Goal: Task Accomplishment & Management: Use online tool/utility

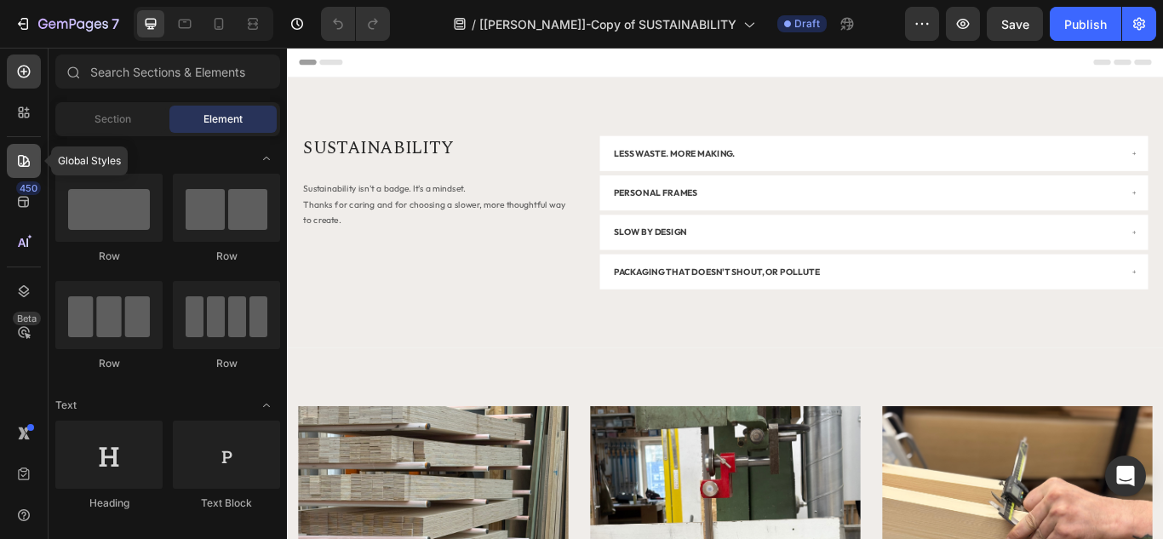
click at [19, 158] on icon at bounding box center [24, 161] width 12 height 12
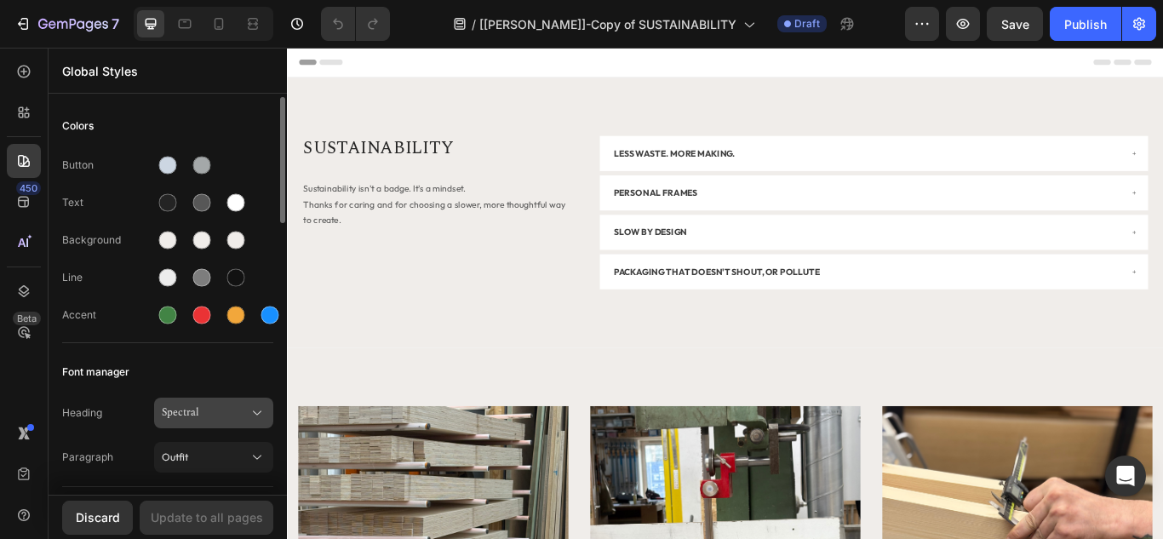
click at [190, 417] on span "Spectral" at bounding box center [205, 412] width 87 height 15
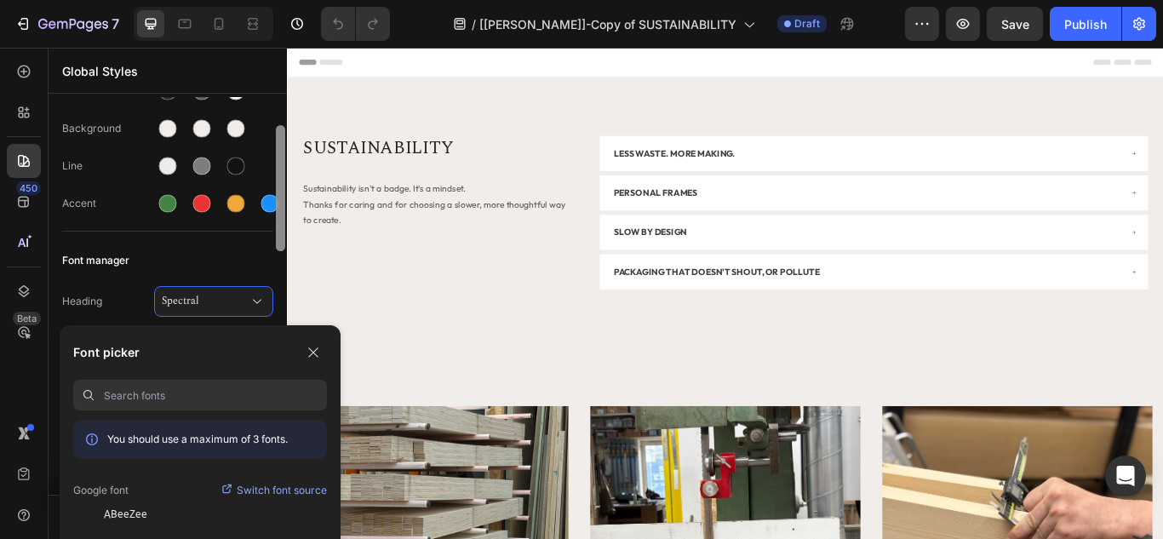
scroll to position [136, 0]
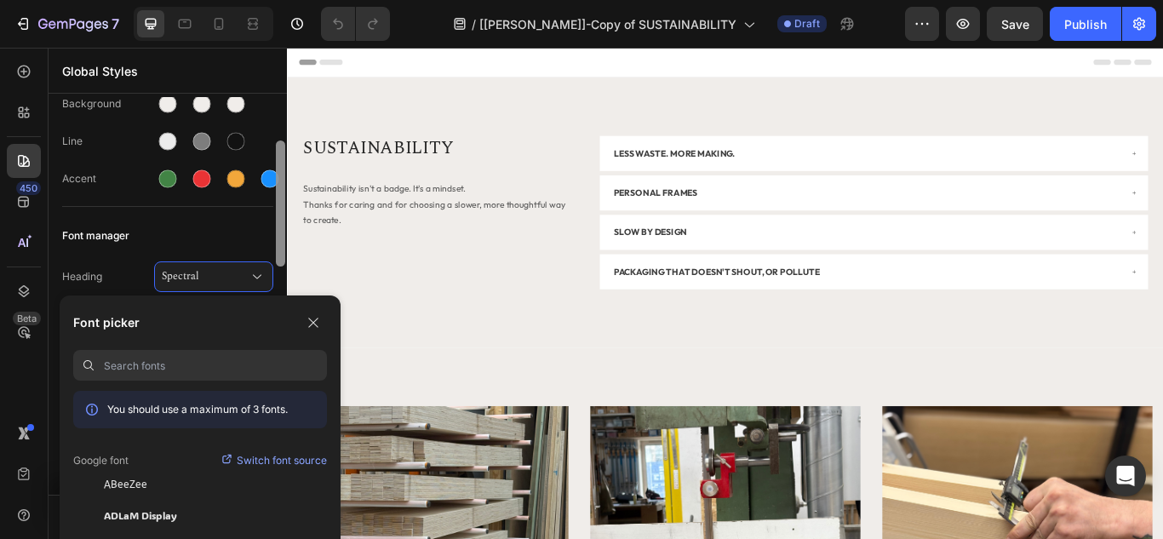
drag, startPoint x: 281, startPoint y: 204, endPoint x: 280, endPoint y: 247, distance: 43.4
click at [280, 247] on div at bounding box center [280, 204] width 9 height 126
click at [314, 324] on icon "button" at bounding box center [312, 322] width 9 height 9
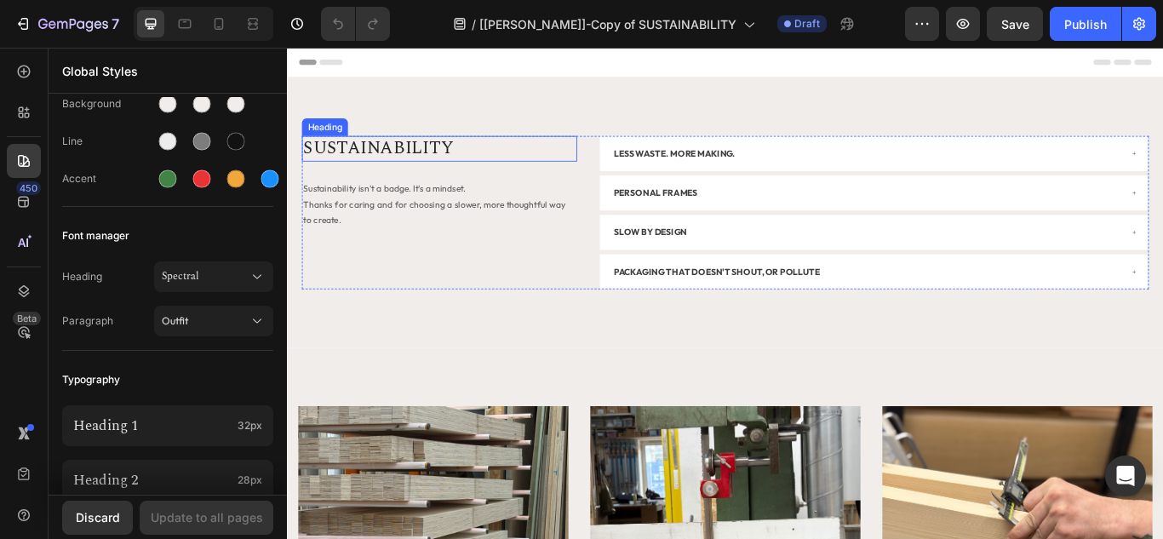
click at [388, 175] on h2 "SUSTAINABILITY" at bounding box center [464, 166] width 321 height 30
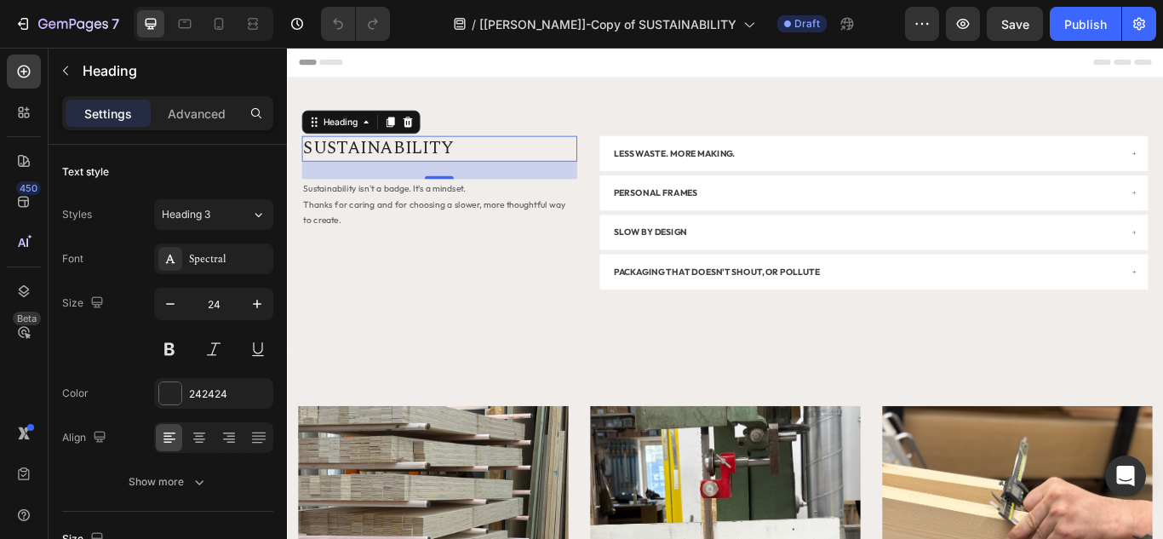
click at [440, 164] on h2 "SUSTAINABILITY" at bounding box center [464, 166] width 321 height 30
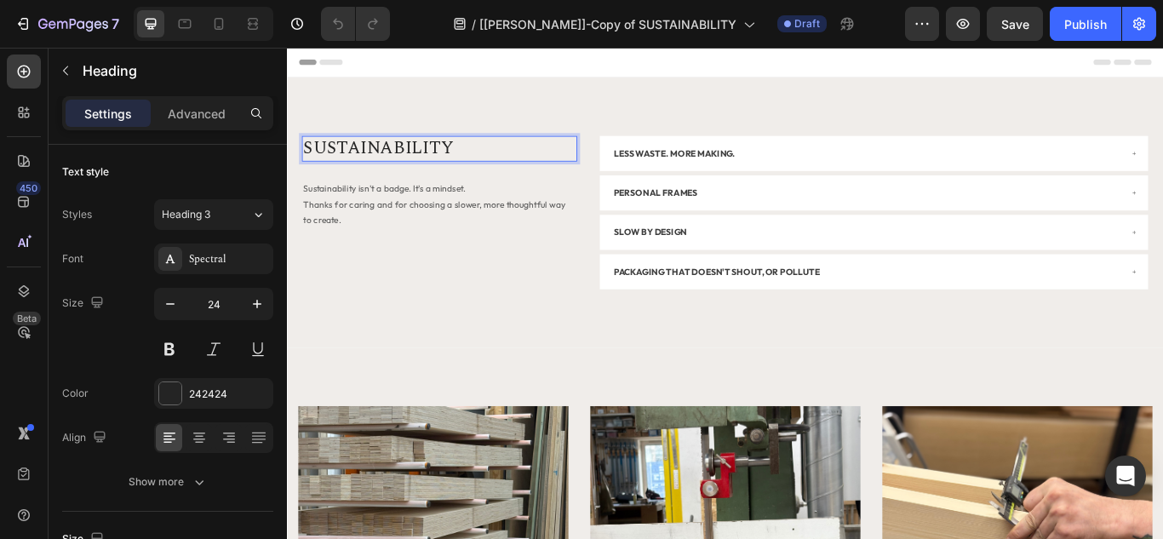
click at [440, 164] on p "SUSTAINABILITY" at bounding box center [465, 165] width 318 height 26
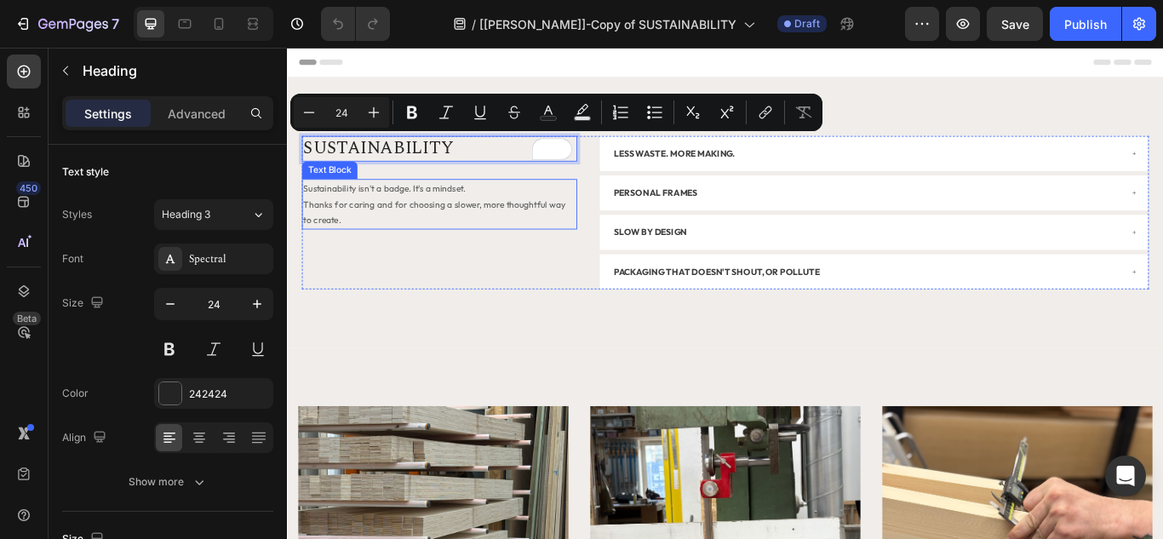
click at [342, 208] on span "Sustainability isn't a badge. It's a mindset." at bounding box center [400, 211] width 189 height 13
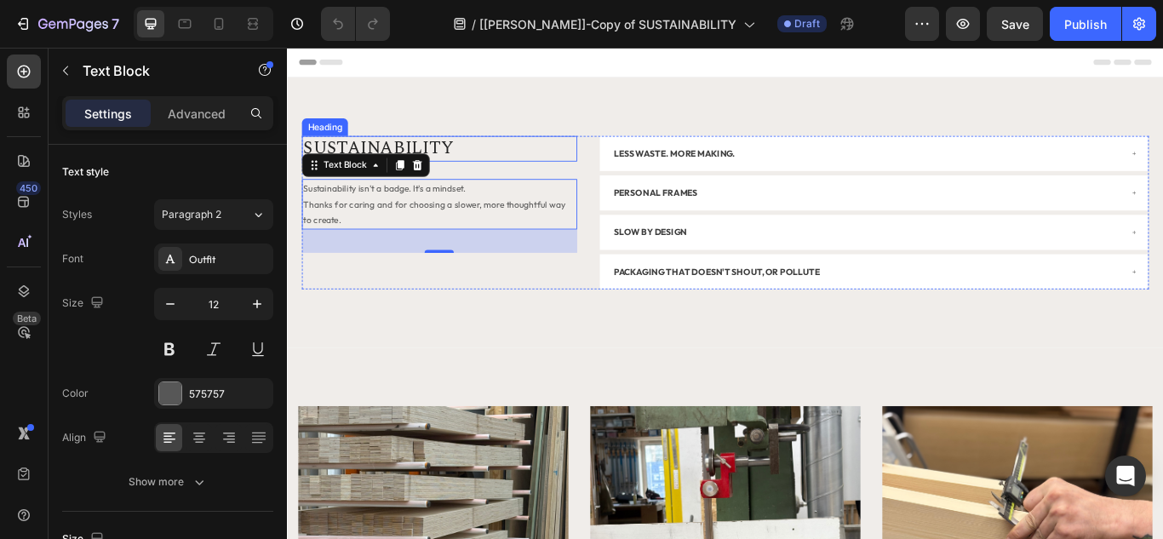
click at [467, 168] on p "SUSTAINABILITY" at bounding box center [465, 165] width 318 height 26
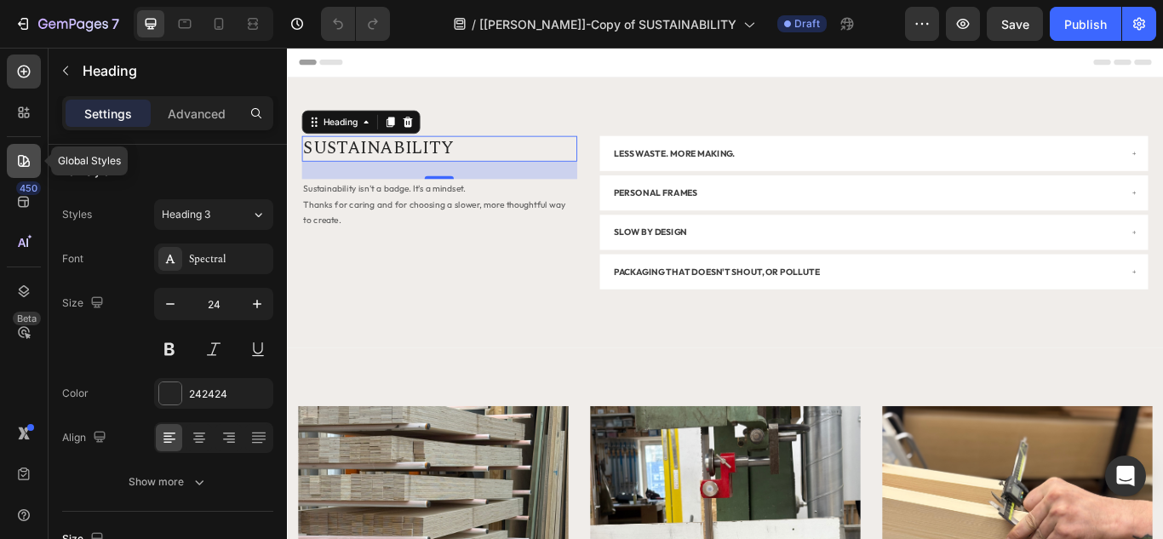
click at [17, 160] on icon at bounding box center [23, 160] width 17 height 17
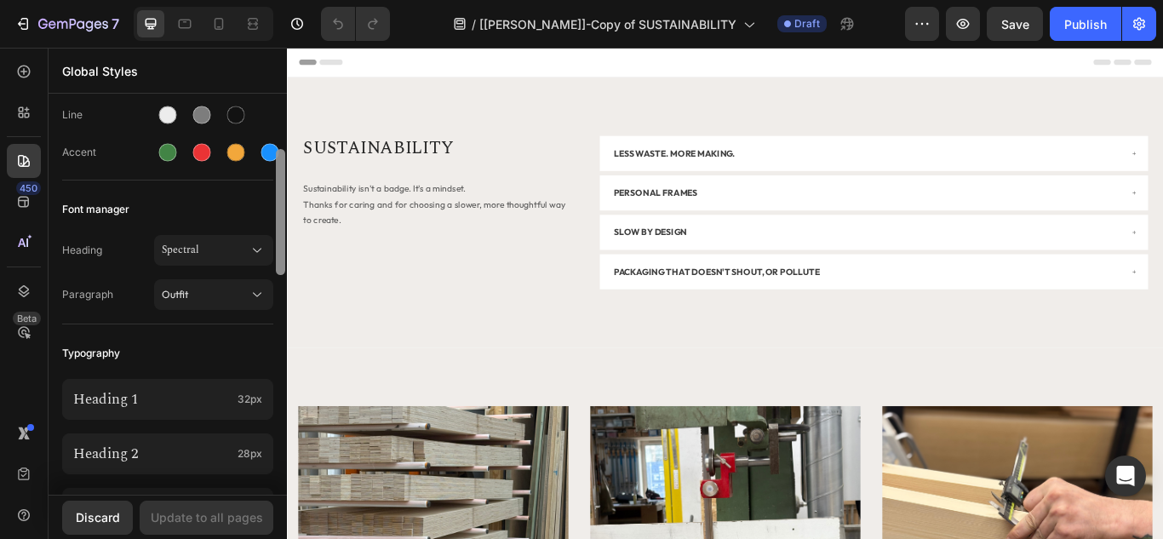
scroll to position [165, 0]
drag, startPoint x: 280, startPoint y: 196, endPoint x: 285, endPoint y: 249, distance: 53.1
click at [285, 249] on div at bounding box center [280, 294] width 13 height 398
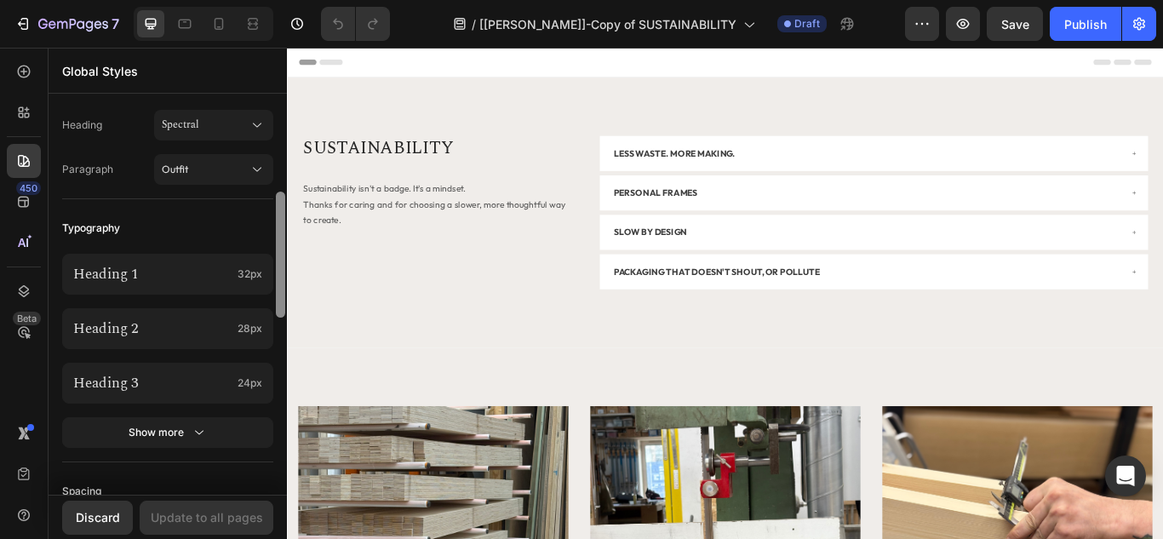
scroll to position [290, 0]
drag, startPoint x: 283, startPoint y: 230, endPoint x: 284, endPoint y: 270, distance: 40.0
click at [284, 270] on div at bounding box center [280, 252] width 9 height 126
click at [194, 436] on icon "button" at bounding box center [199, 430] width 17 height 17
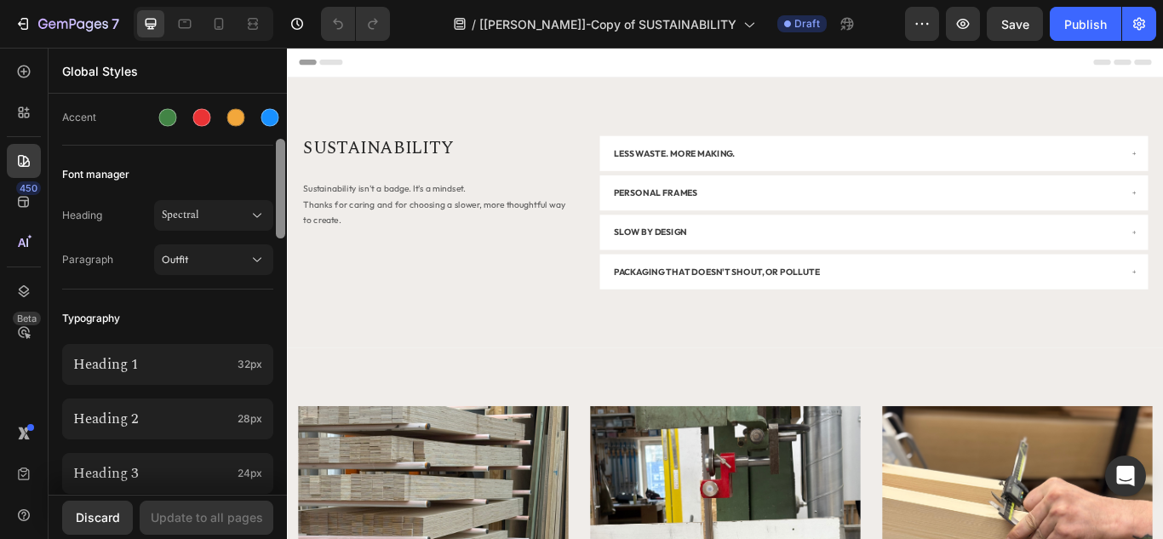
scroll to position [192, 0]
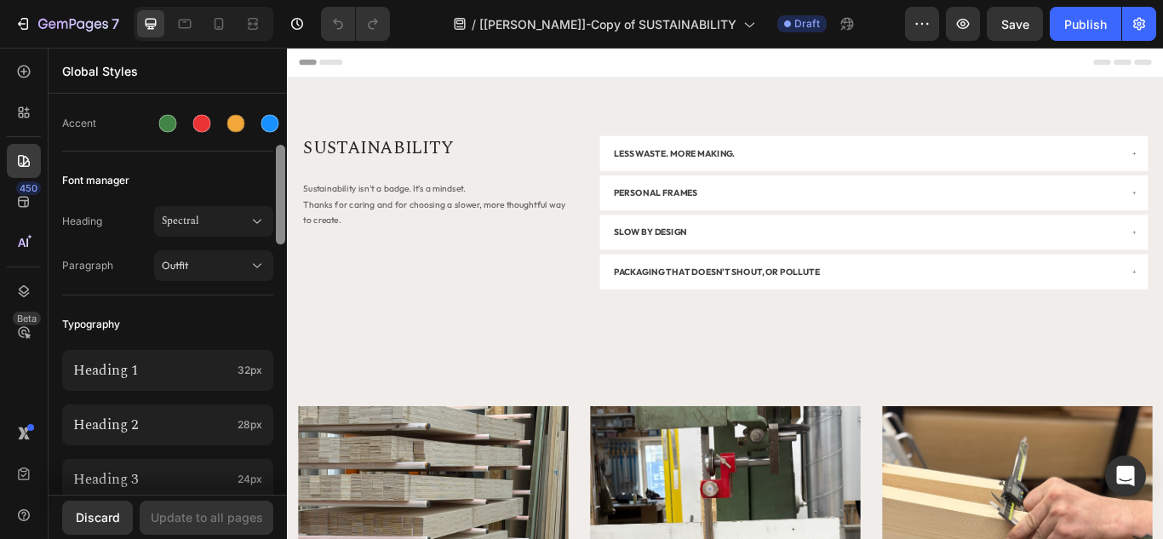
drag, startPoint x: 283, startPoint y: 266, endPoint x: 282, endPoint y: 234, distance: 31.5
click at [282, 234] on div at bounding box center [280, 195] width 9 height 100
click at [247, 223] on span "Spectral" at bounding box center [205, 221] width 87 height 15
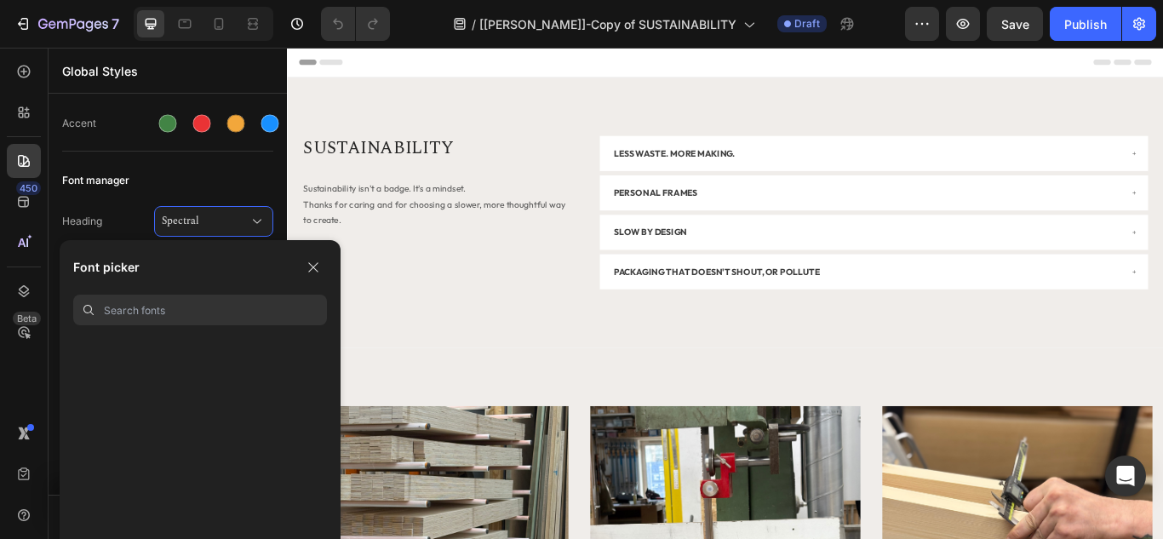
scroll to position [0, 0]
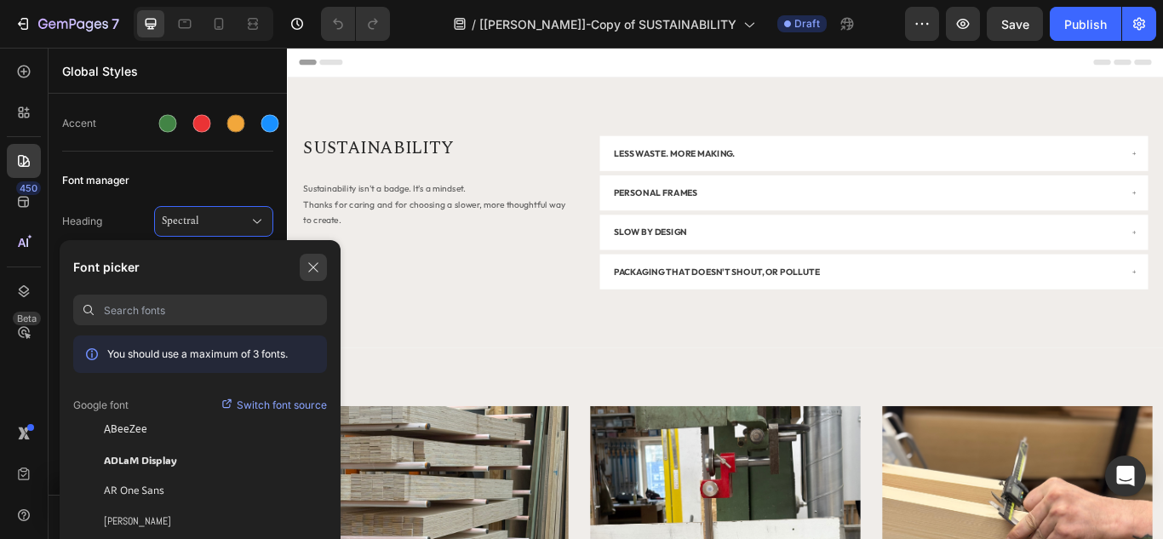
click at [314, 266] on icon "button" at bounding box center [314, 268] width 14 height 14
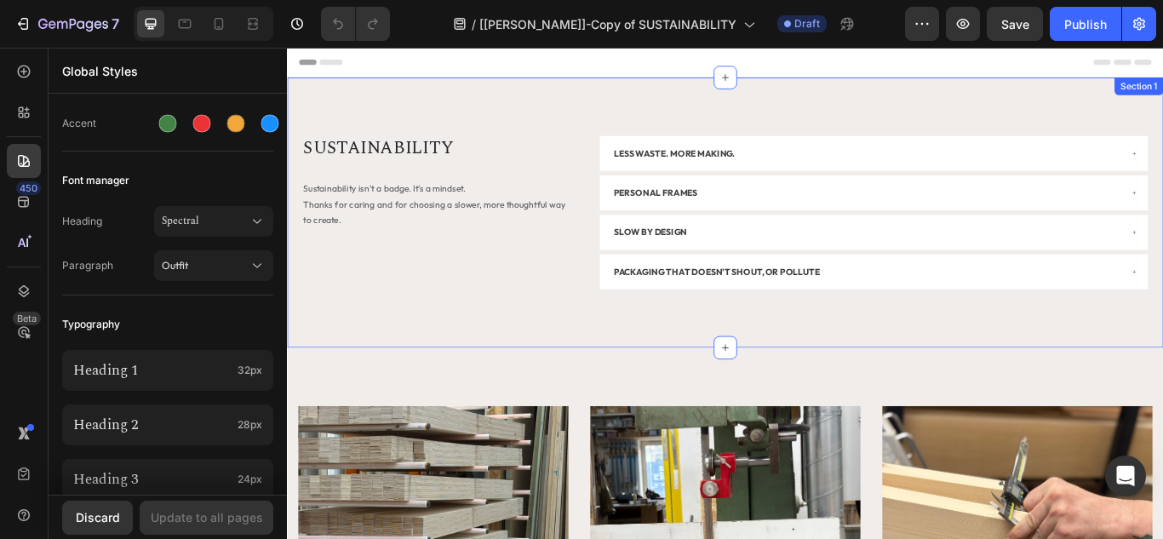
click at [387, 351] on div "SUSTAINABILITY Heading Sustainability isn't a badge. It's a mindset. Thanks for…" at bounding box center [798, 240] width 1022 height 315
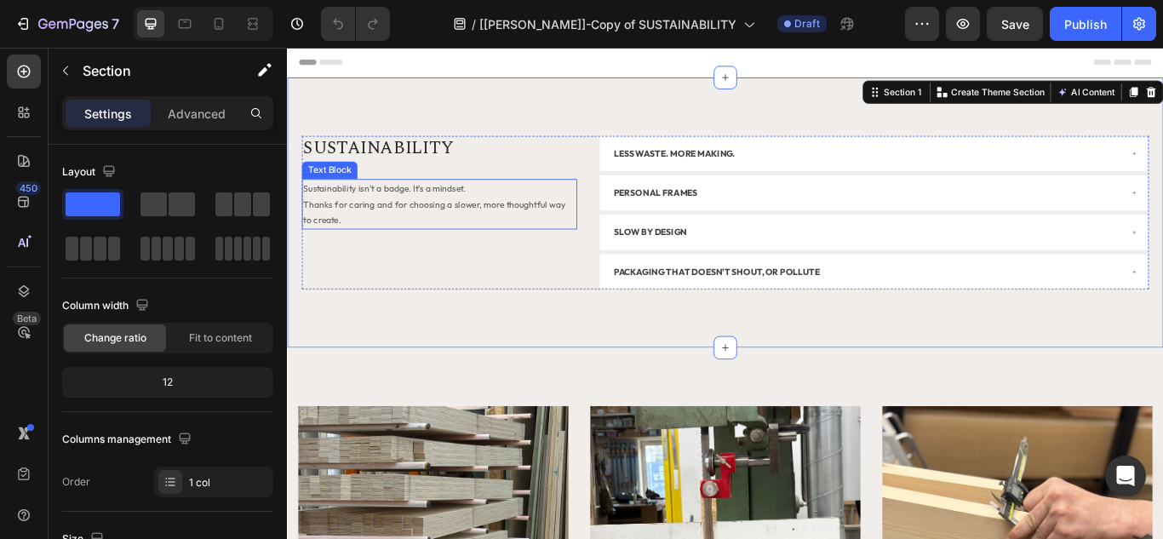
click at [342, 232] on span "Thanks for caring and for choosing a slower, more thoughtful way to create." at bounding box center [459, 240] width 306 height 32
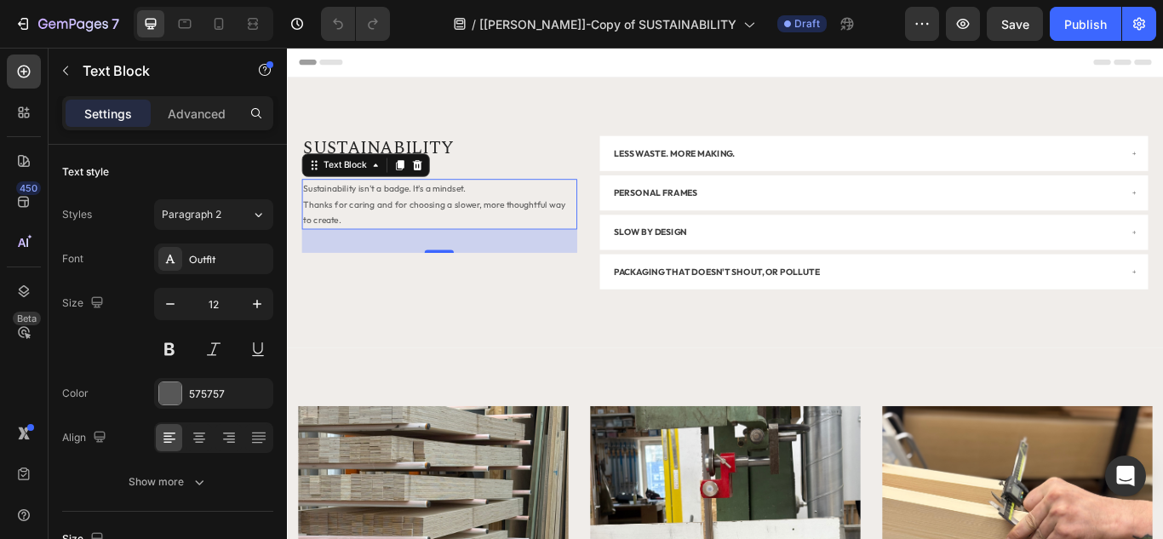
click at [458, 232] on span "Thanks for caring and for choosing a slower, more thoughtful way to create." at bounding box center [459, 240] width 306 height 32
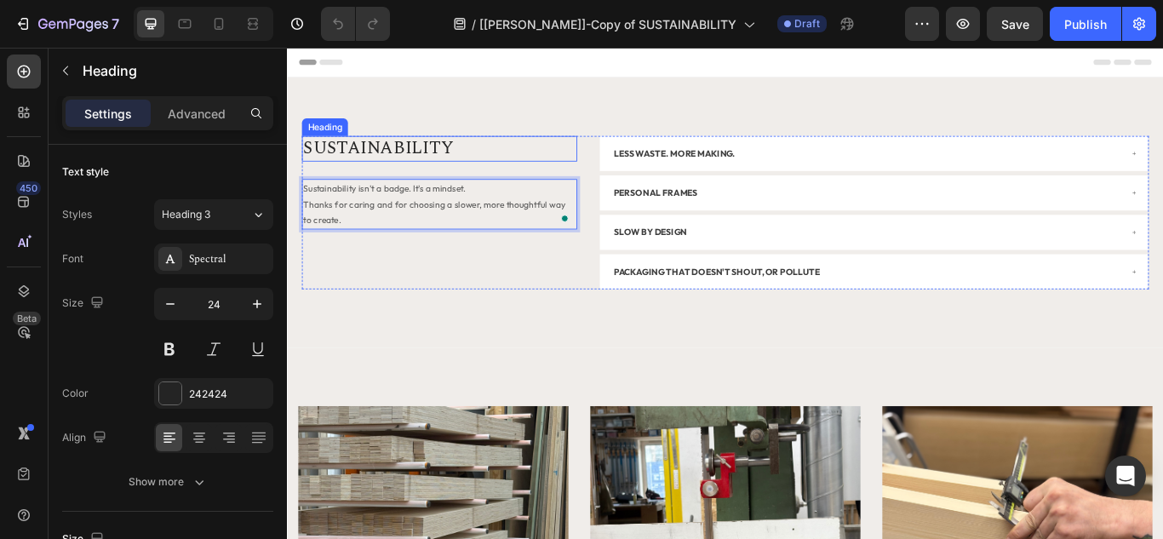
click at [429, 154] on p "SUSTAINABILITY" at bounding box center [465, 165] width 318 height 26
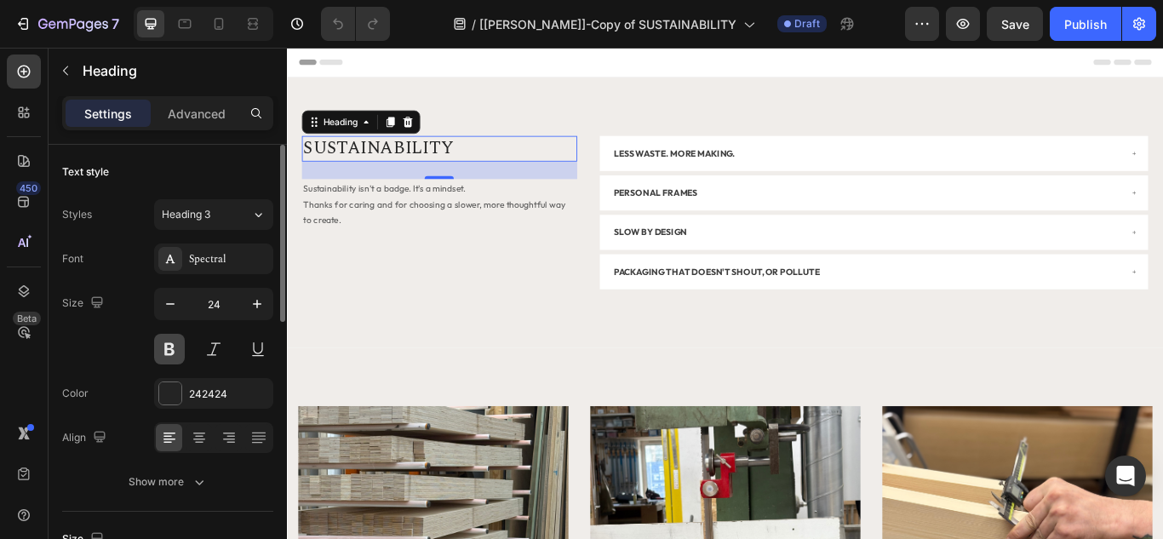
click at [174, 345] on button at bounding box center [169, 349] width 31 height 31
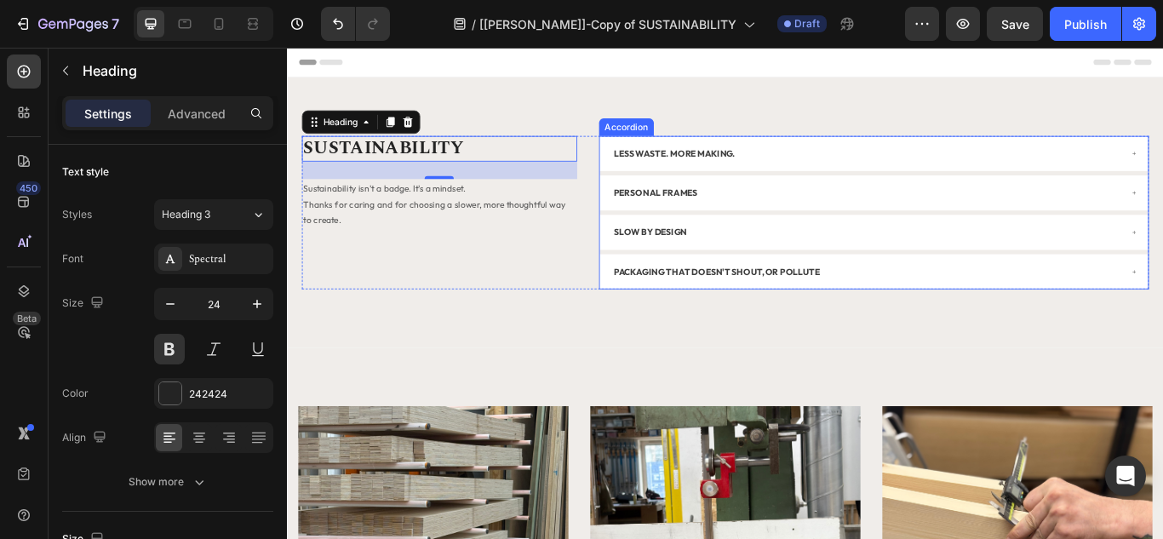
click at [750, 166] on strong "LESS WASTE. MORE MAKING." at bounding box center [739, 170] width 142 height 13
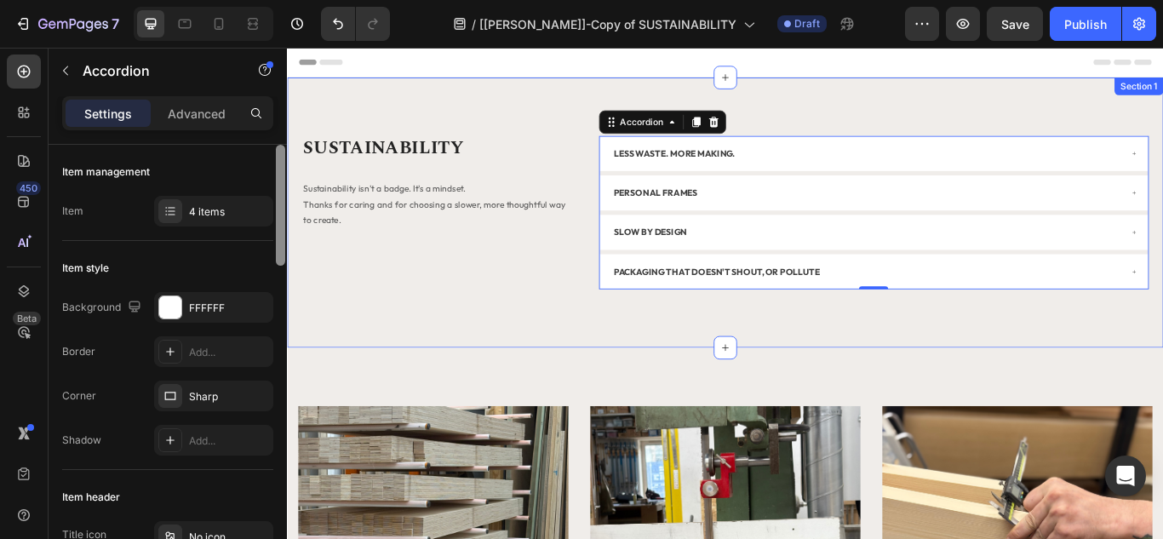
drag, startPoint x: 567, startPoint y: 261, endPoint x: 290, endPoint y: 223, distance: 280.3
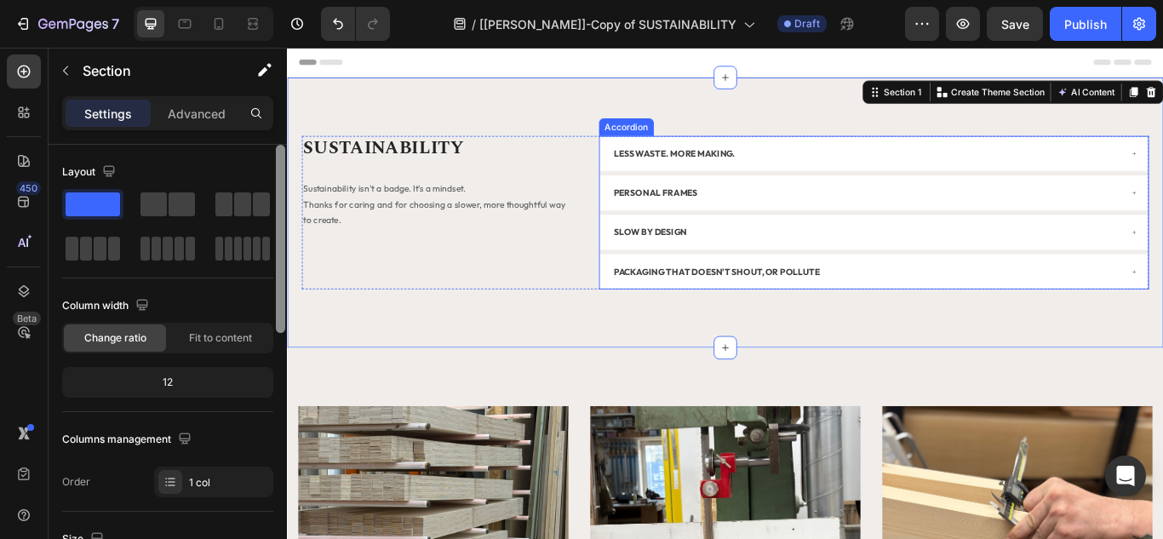
click at [770, 171] on strong "LESS WASTE. MORE MAKING." at bounding box center [739, 170] width 142 height 13
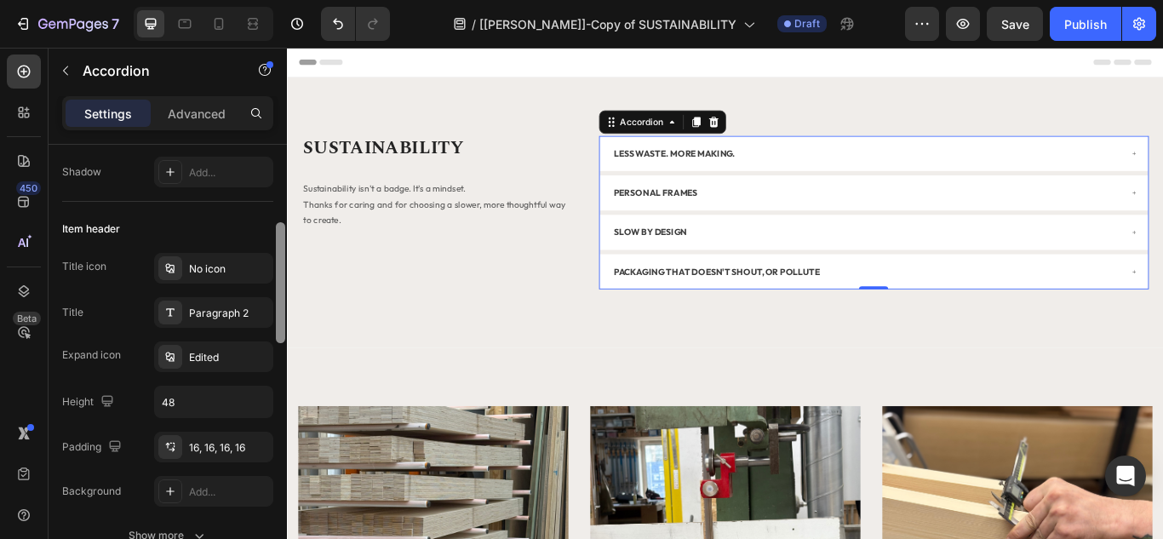
scroll to position [250, 0]
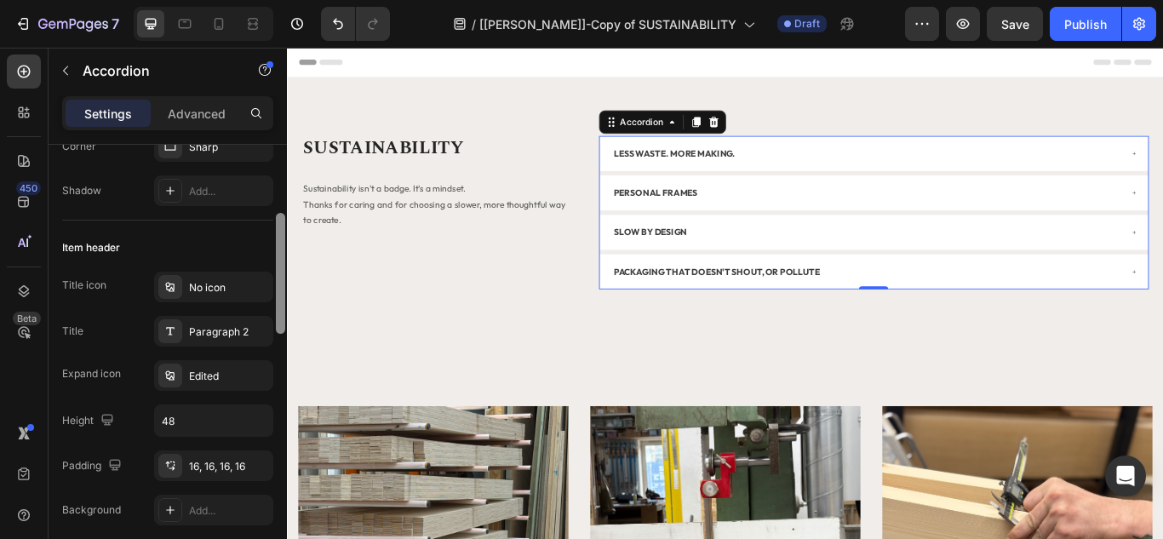
click at [755, 168] on strong "LESS WASTE. MORE MAKING." at bounding box center [739, 170] width 142 height 13
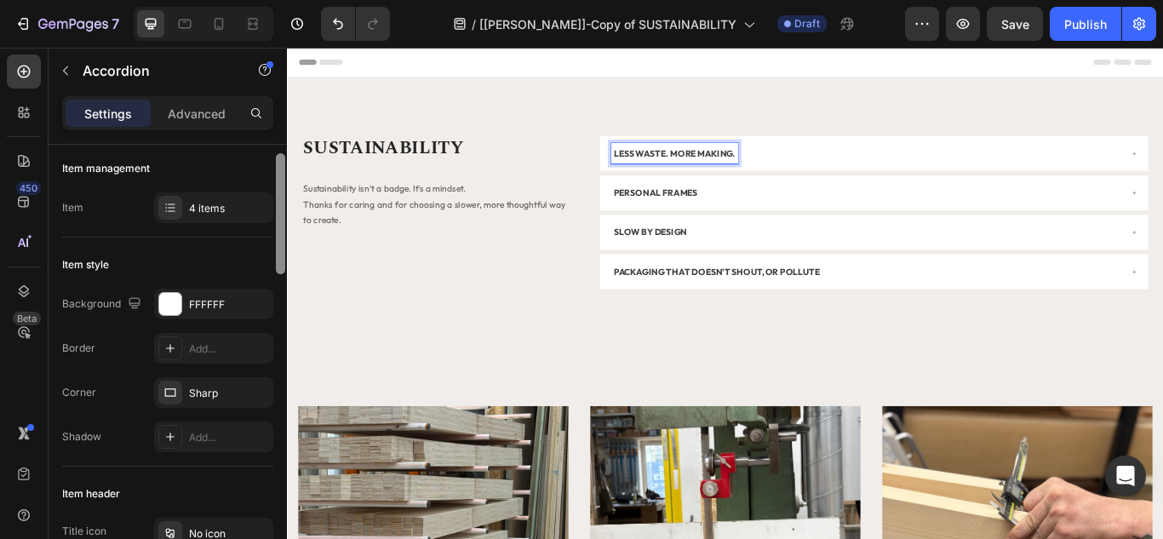
scroll to position [0, 0]
drag, startPoint x: 279, startPoint y: 265, endPoint x: 279, endPoint y: 207, distance: 57.9
click at [279, 207] on div at bounding box center [280, 205] width 9 height 121
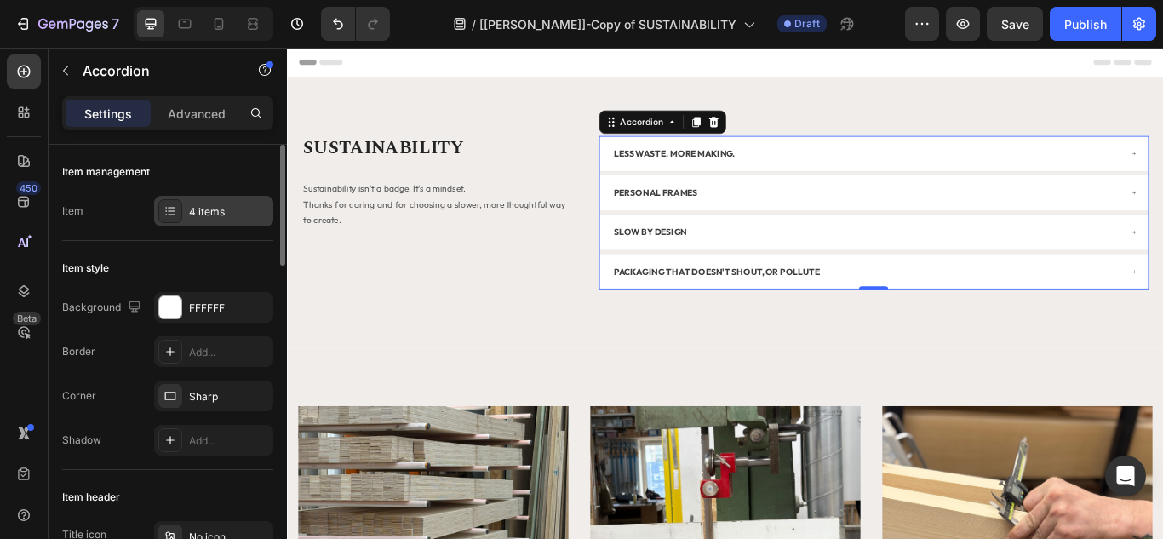
click at [227, 202] on div "4 items" at bounding box center [213, 211] width 119 height 31
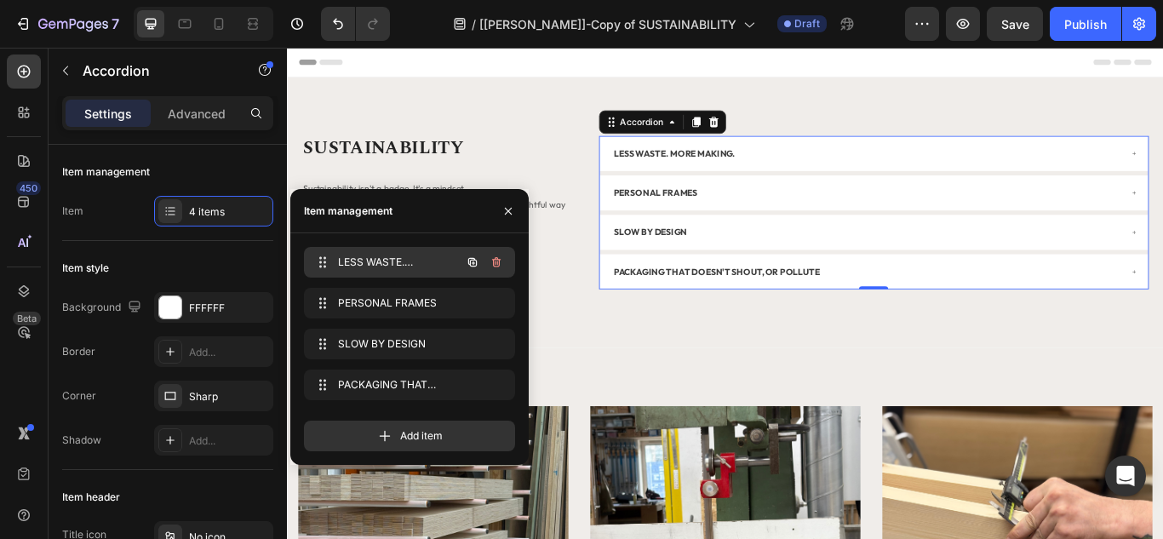
click at [392, 257] on span "LESS WASTE. MORE MAKING." at bounding box center [386, 262] width 96 height 15
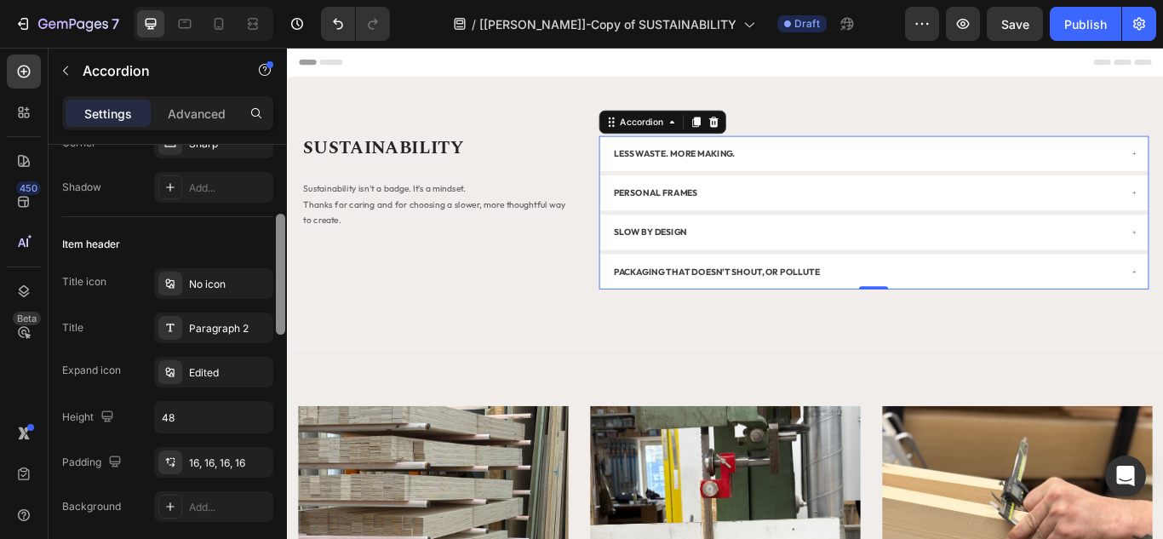
scroll to position [256, 0]
drag, startPoint x: 281, startPoint y: 257, endPoint x: 283, endPoint y: 327, distance: 69.9
click at [283, 327] on div at bounding box center [280, 274] width 9 height 121
click at [244, 319] on div "Paragraph 2" at bounding box center [229, 326] width 80 height 15
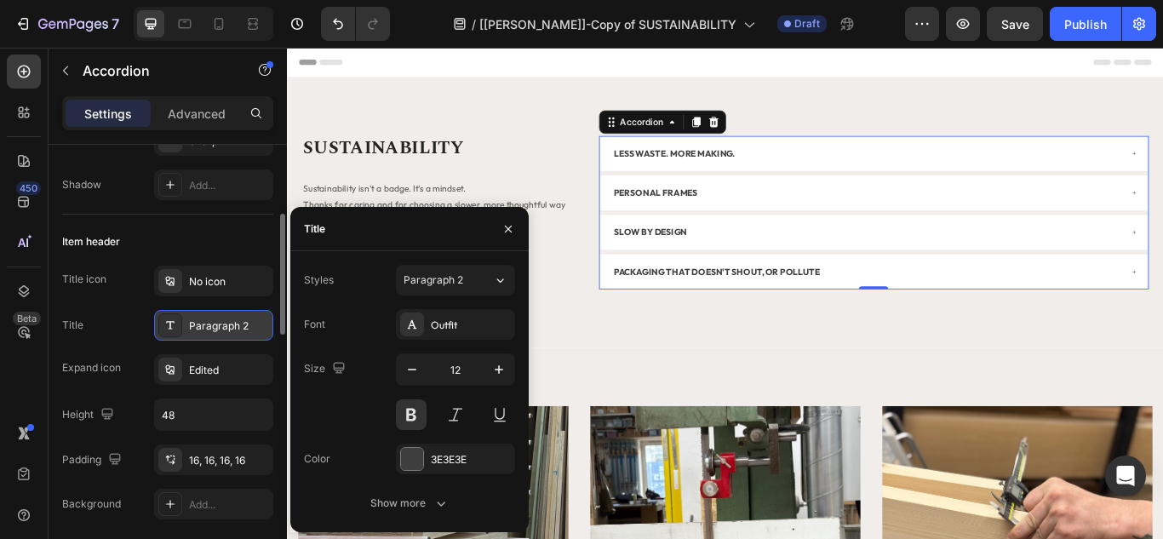
click at [244, 319] on div "Paragraph 2" at bounding box center [229, 326] width 80 height 15
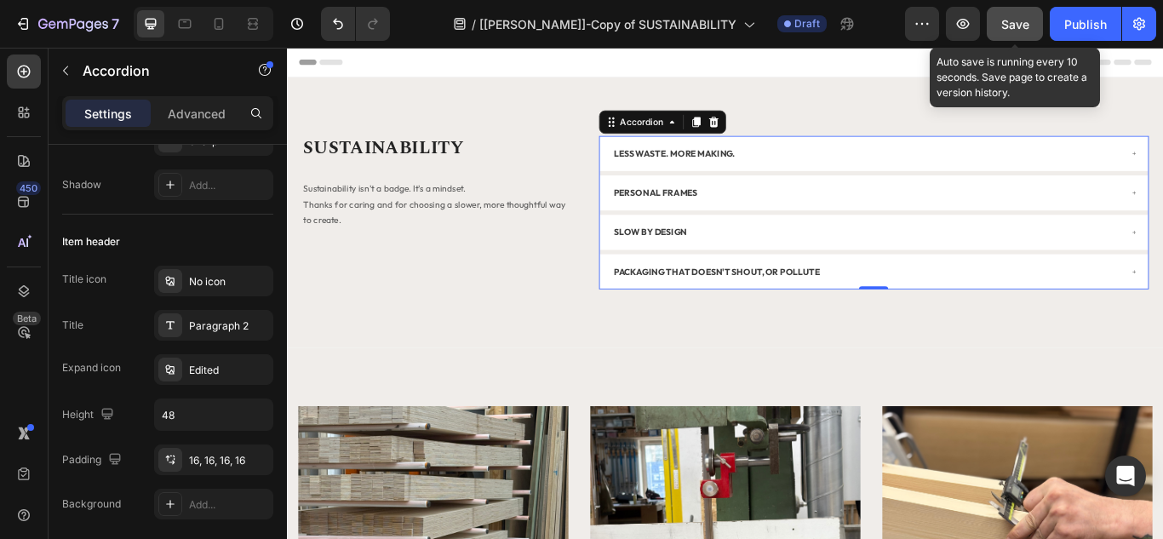
click at [1006, 29] on span "Save" at bounding box center [1016, 24] width 28 height 14
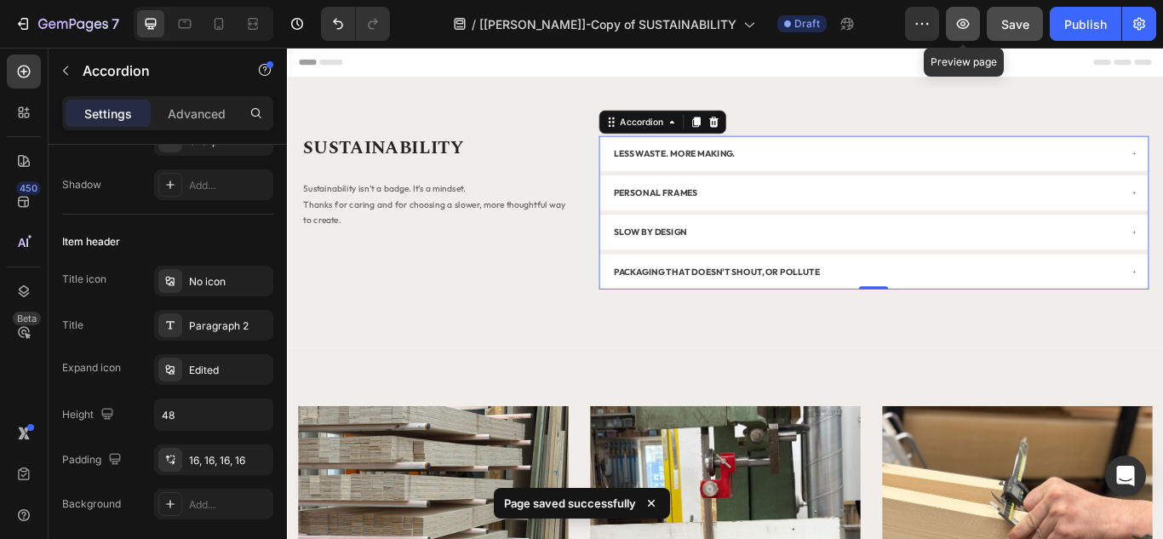
click at [965, 26] on icon "button" at bounding box center [963, 23] width 17 height 17
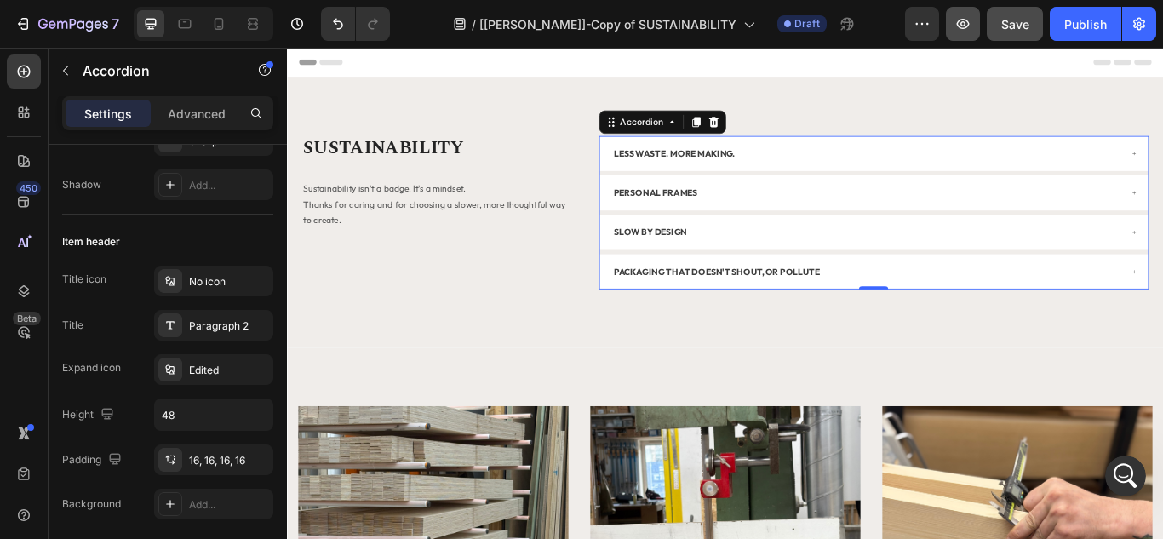
scroll to position [0, 0]
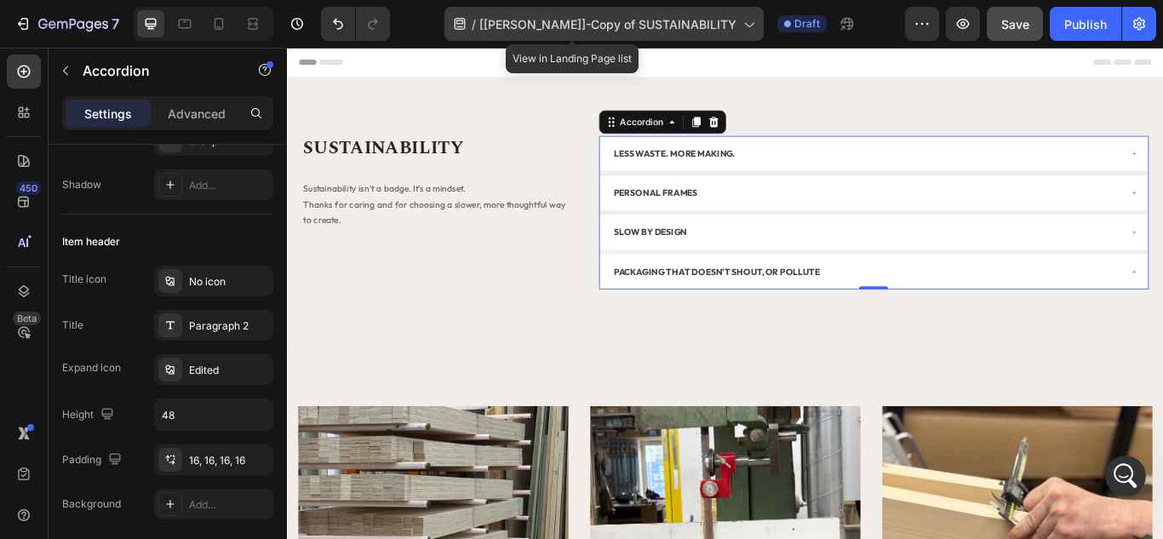
click at [668, 30] on span "[Henry]-Copy of SUSTAINABILITY" at bounding box center [608, 24] width 257 height 18
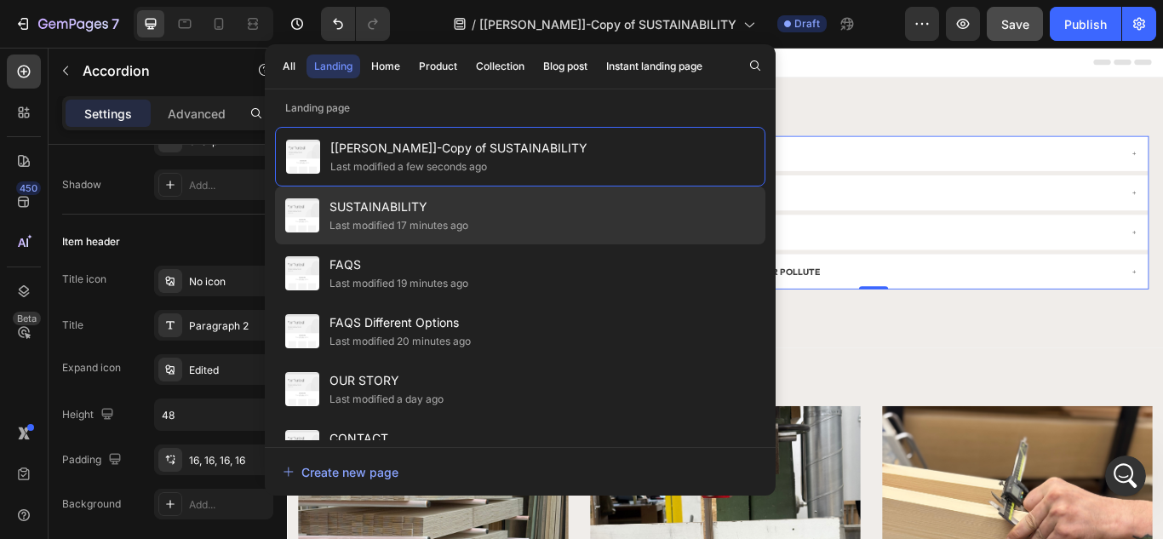
click at [524, 244] on div "SUSTAINABILITY Last modified 17 minutes ago" at bounding box center [520, 273] width 491 height 58
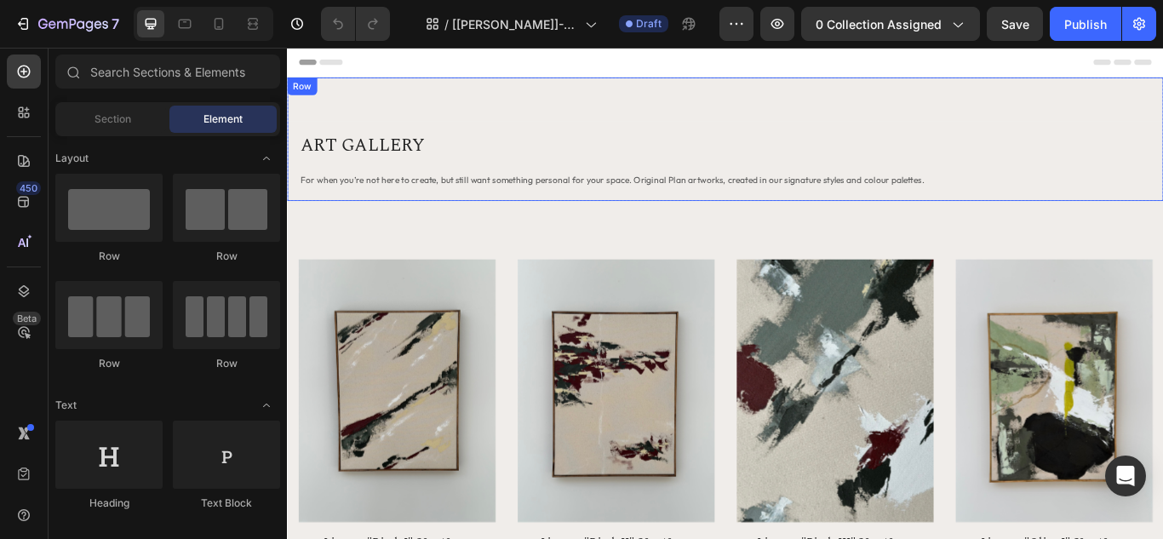
click at [446, 111] on div "ART GALLERY Heading For when you’re not here to create, but still want somethin…" at bounding box center [798, 155] width 1022 height 144
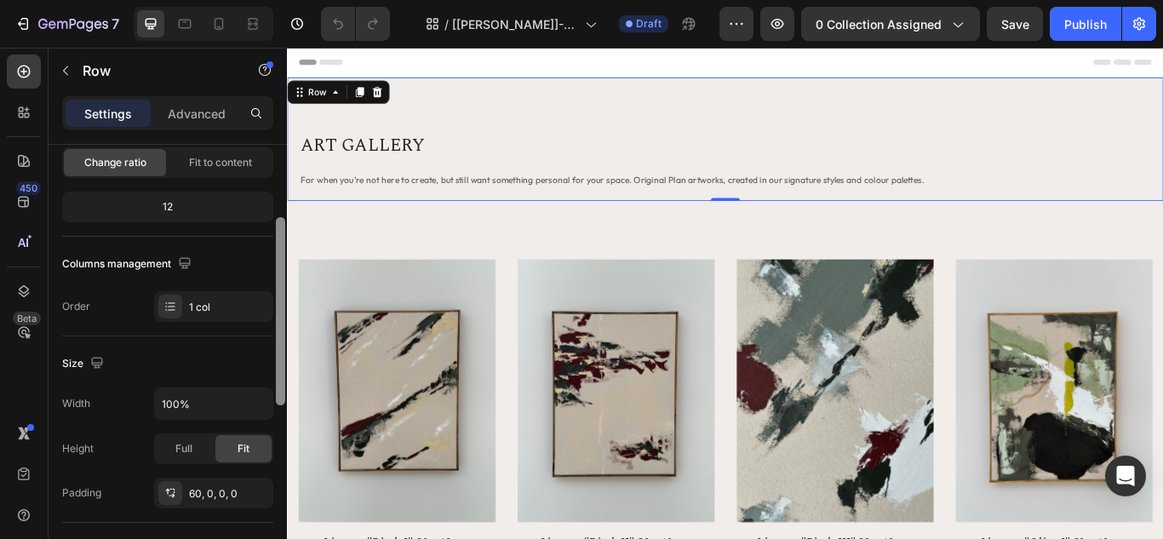
scroll to position [177, 0]
drag, startPoint x: 279, startPoint y: 165, endPoint x: 276, endPoint y: 241, distance: 75.9
click at [276, 241] on div at bounding box center [280, 314] width 9 height 188
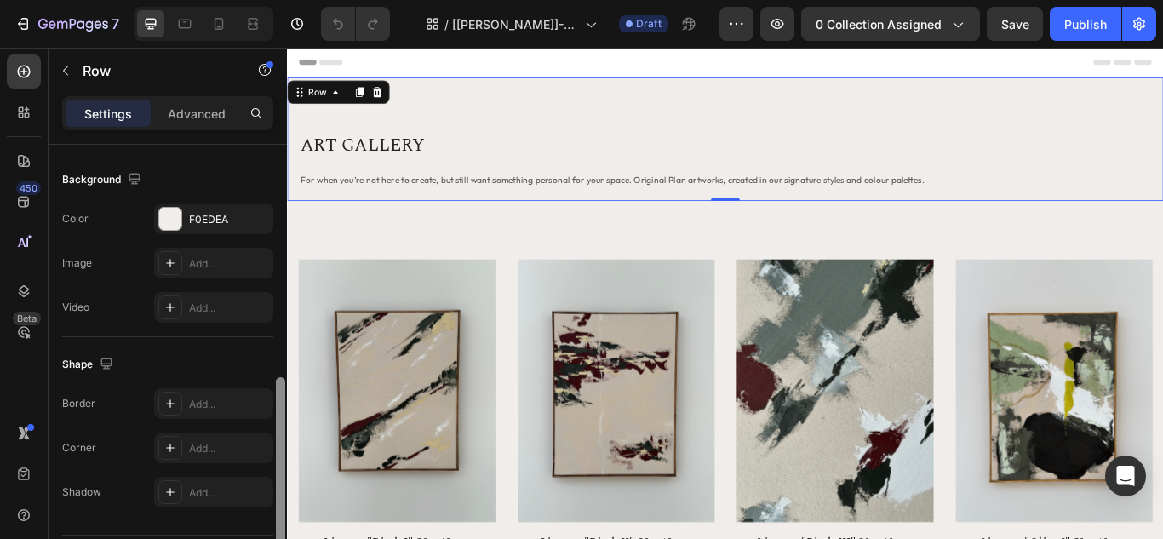
scroll to position [596, 0]
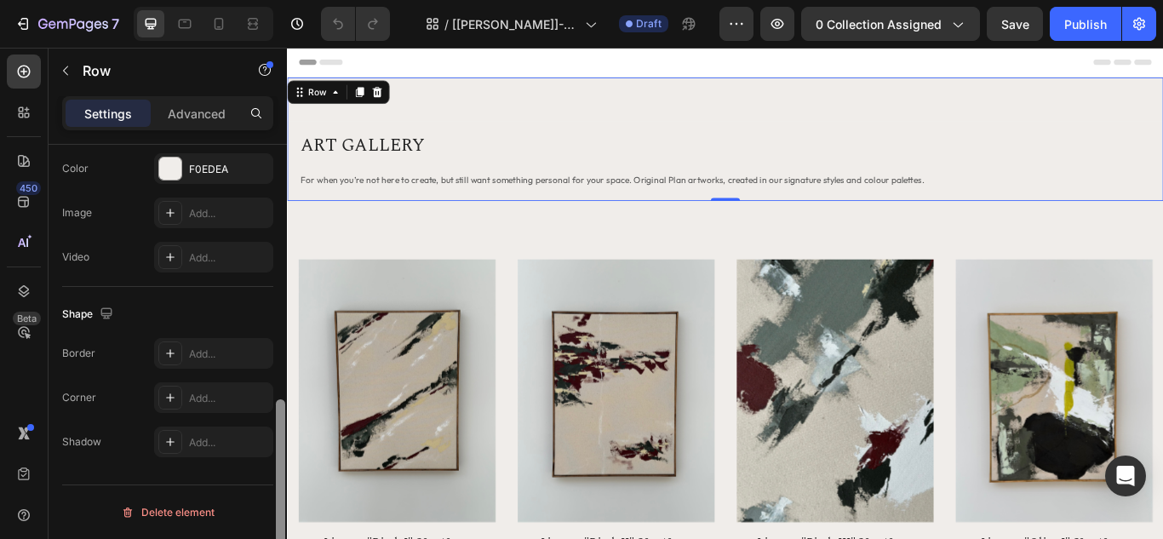
drag, startPoint x: 278, startPoint y: 243, endPoint x: 276, endPoint y: 458, distance: 215.5
click at [276, 458] on div at bounding box center [280, 493] width 9 height 188
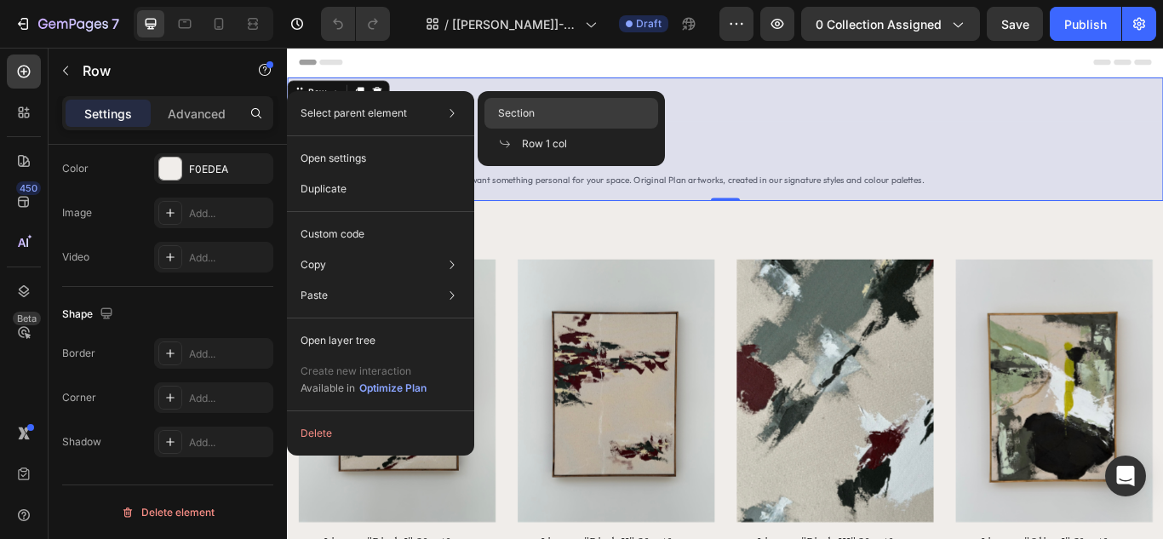
click at [531, 129] on div "Section" at bounding box center [572, 144] width 174 height 31
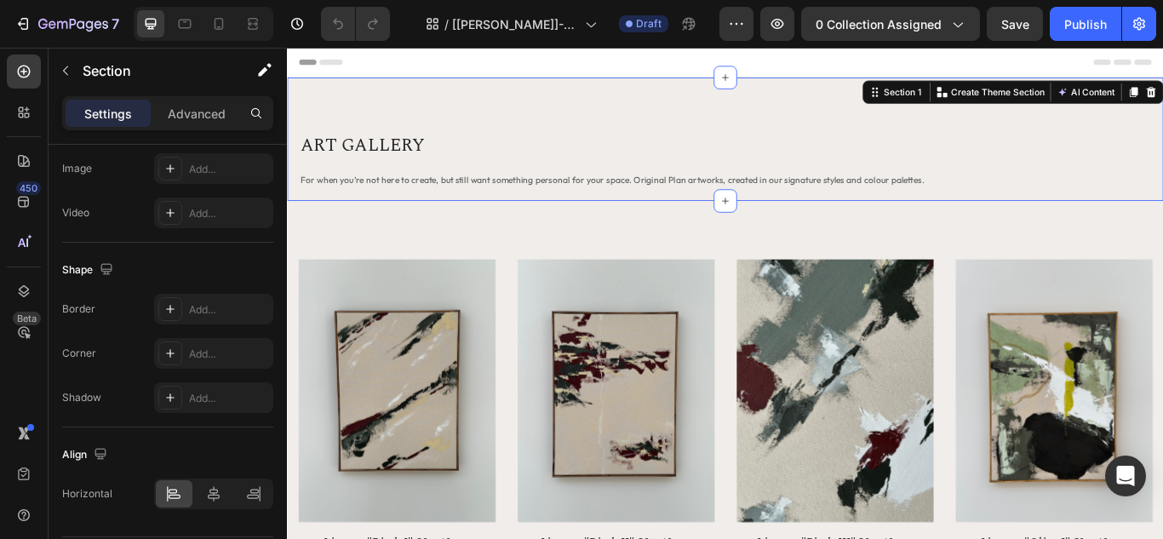
scroll to position [0, 0]
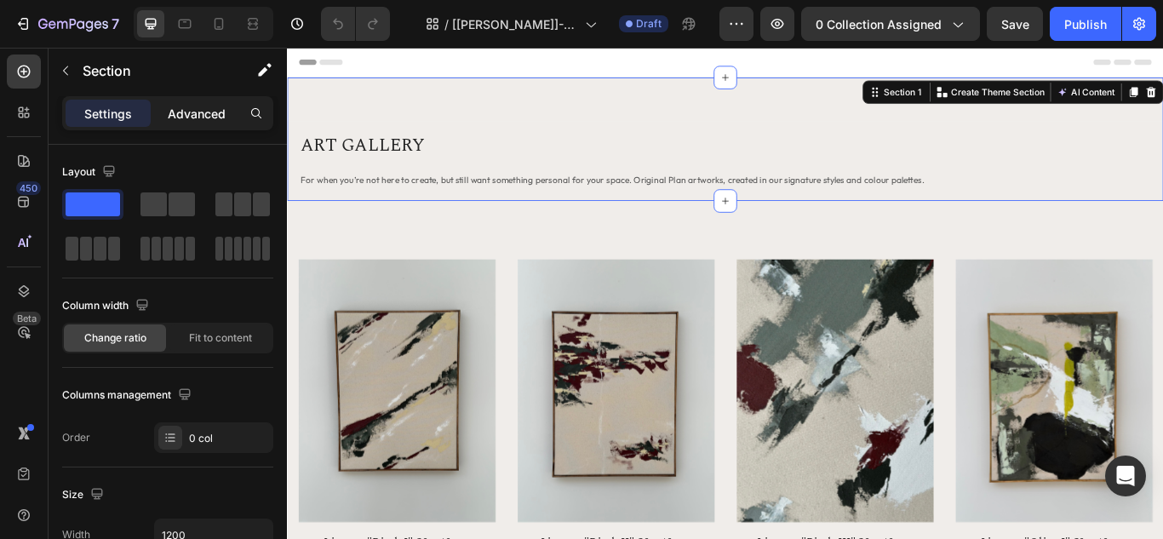
click at [184, 118] on p "Advanced" at bounding box center [197, 114] width 58 height 18
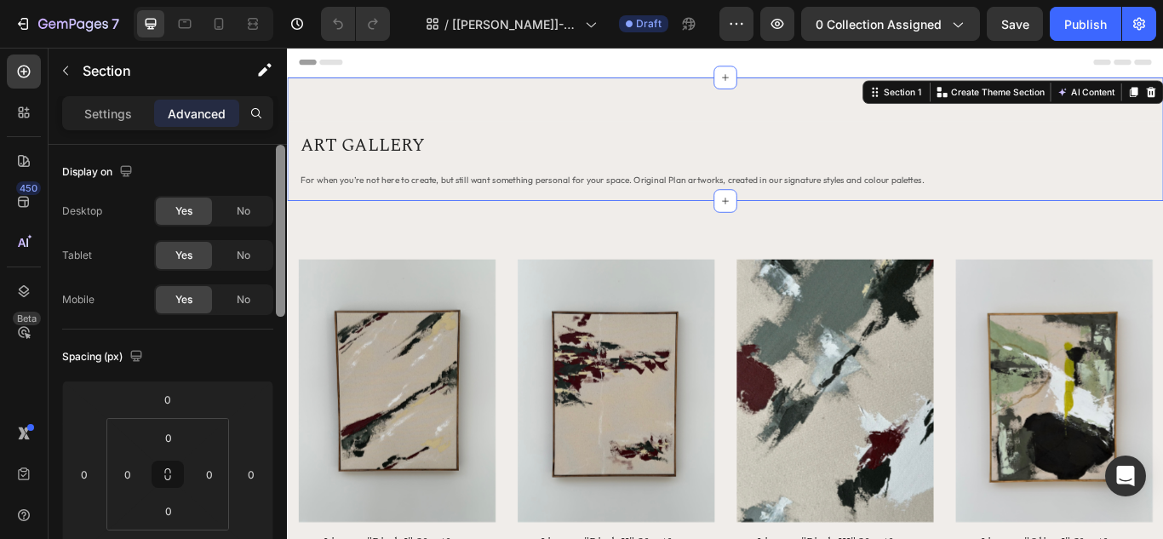
drag, startPoint x: 282, startPoint y: 186, endPoint x: 277, endPoint y: 146, distance: 39.5
click at [277, 146] on div at bounding box center [280, 231] width 9 height 172
click at [105, 111] on p "Settings" at bounding box center [108, 114] width 48 height 18
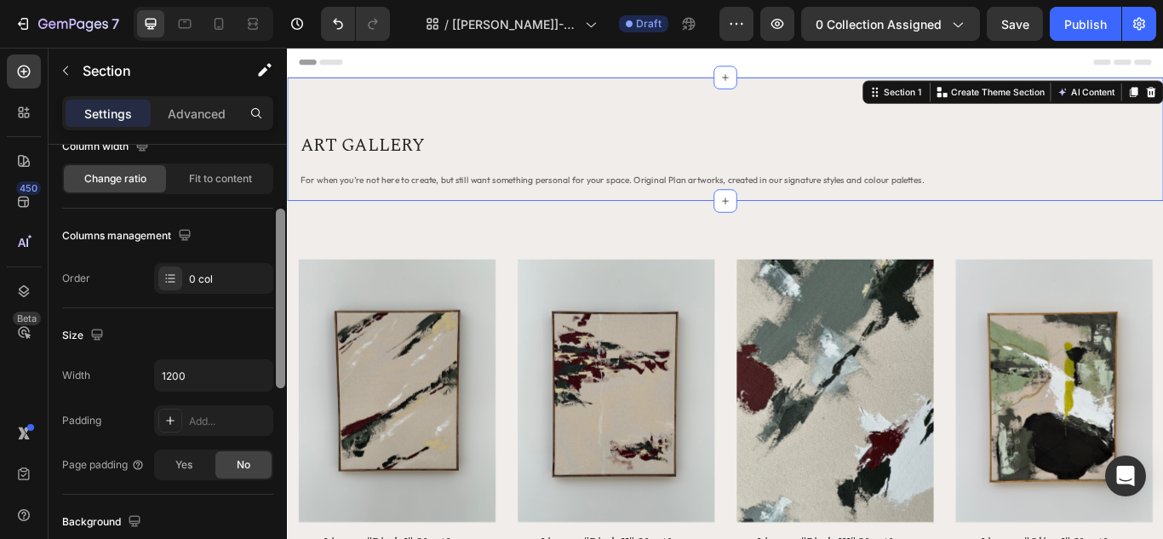
scroll to position [162, 0]
drag, startPoint x: 281, startPoint y: 290, endPoint x: 278, endPoint y: 355, distance: 65.7
click at [278, 355] on div at bounding box center [280, 300] width 9 height 180
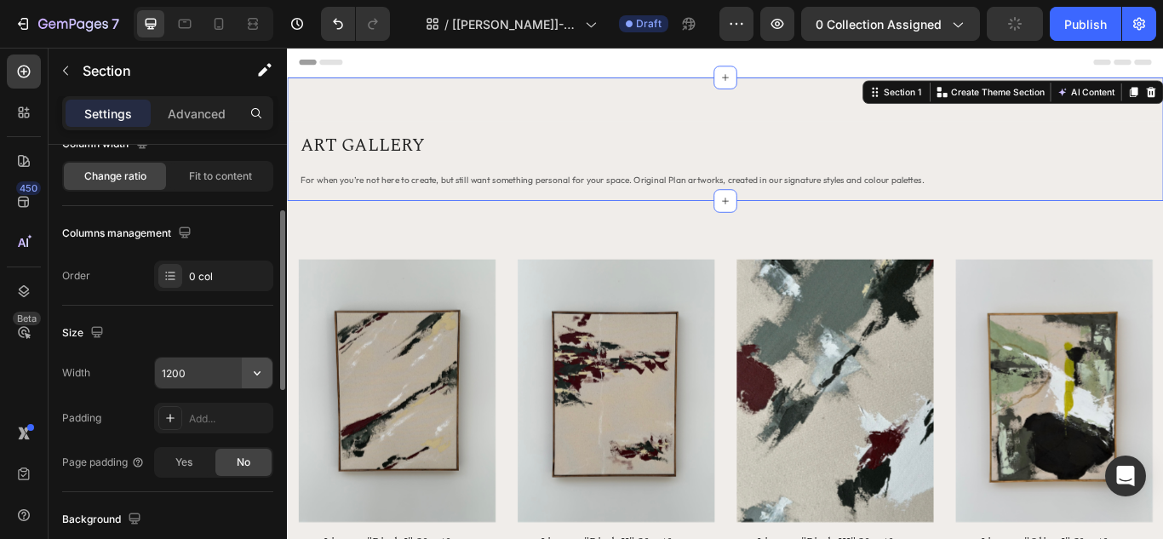
click at [261, 372] on icon "button" at bounding box center [257, 373] width 17 height 17
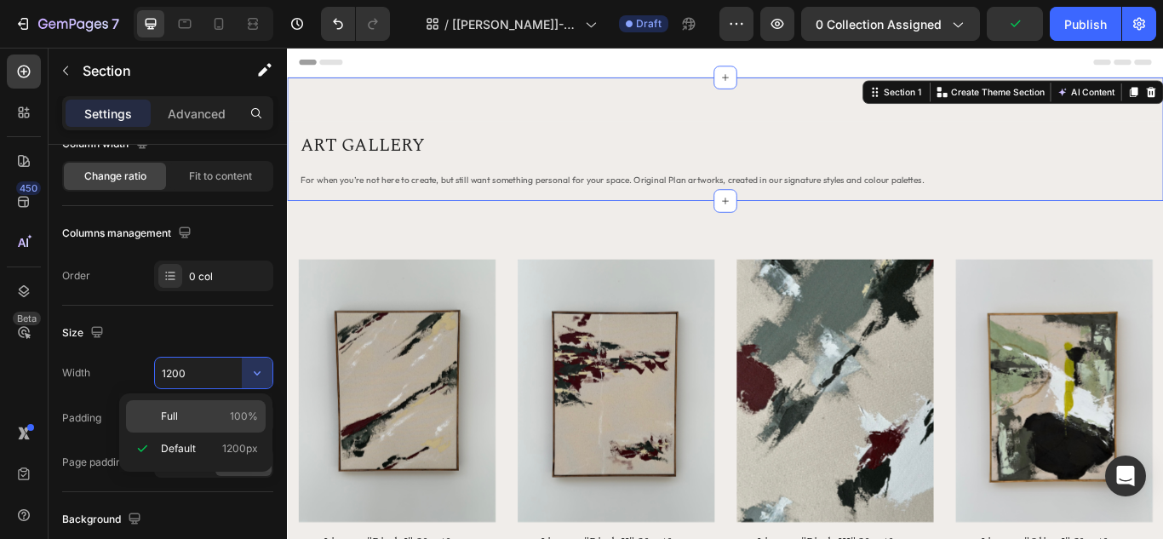
click at [197, 415] on p "Full 100%" at bounding box center [209, 416] width 97 height 15
type input "100%"
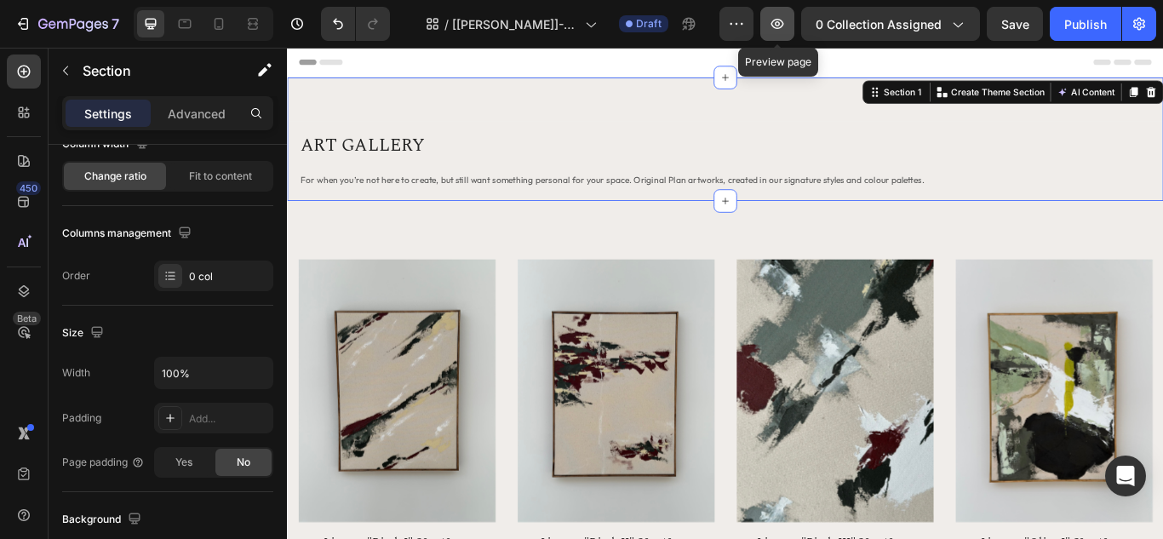
click at [779, 26] on icon "button" at bounding box center [778, 24] width 13 height 10
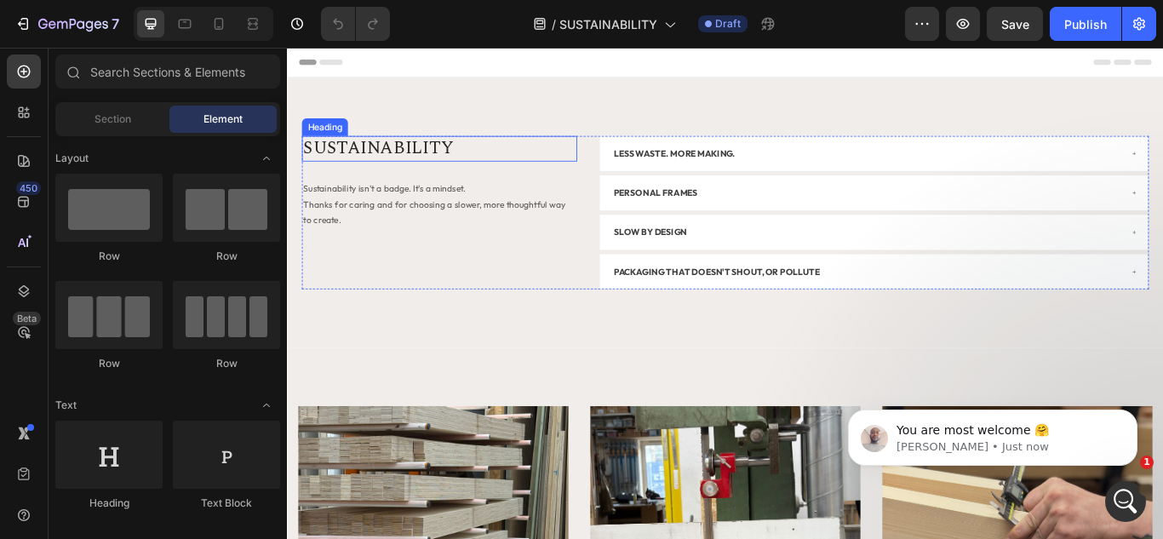
click at [408, 169] on h2 "SUSTAINABILITY" at bounding box center [464, 166] width 321 height 30
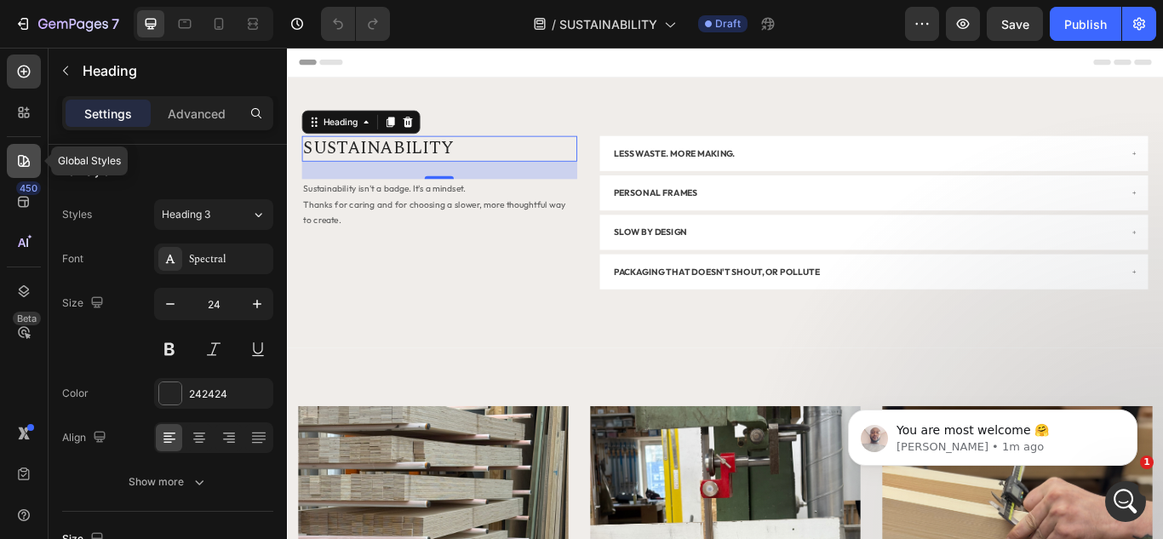
click at [27, 171] on div at bounding box center [24, 161] width 34 height 34
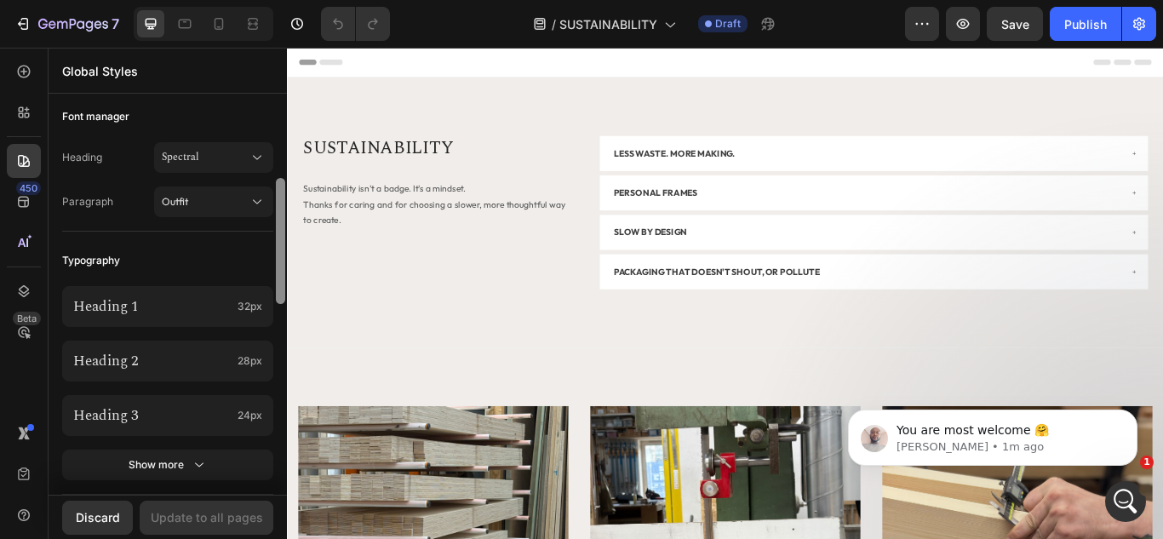
scroll to position [258, 0]
drag, startPoint x: 279, startPoint y: 165, endPoint x: 286, endPoint y: 248, distance: 82.9
click at [286, 248] on div at bounding box center [280, 296] width 13 height 398
